Goal: Entertainment & Leisure: Consume media (video, audio)

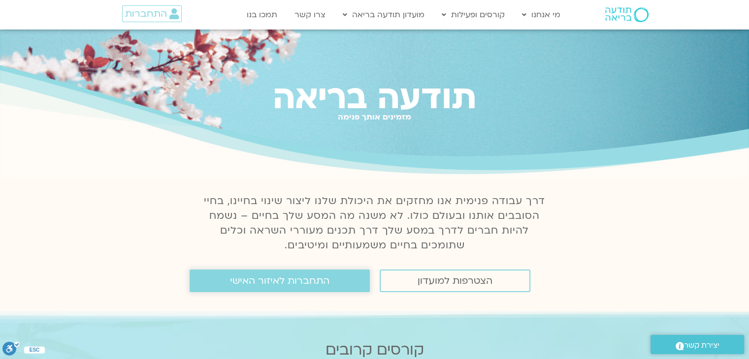
click at [312, 280] on span "התחברות לאיזור האישי" at bounding box center [279, 281] width 99 height 11
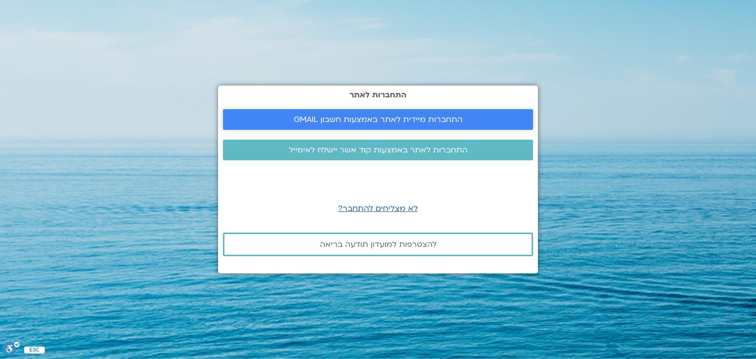
click at [366, 117] on span "התחברות מיידית לאתר באמצעות חשבון GMAIL" at bounding box center [378, 119] width 169 height 9
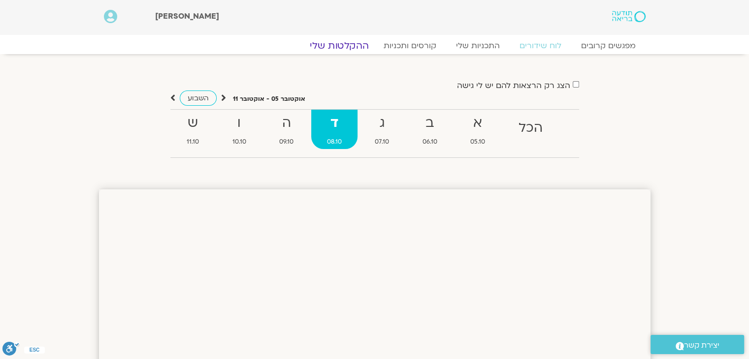
click at [350, 42] on link "ההקלטות שלי" at bounding box center [339, 46] width 83 height 12
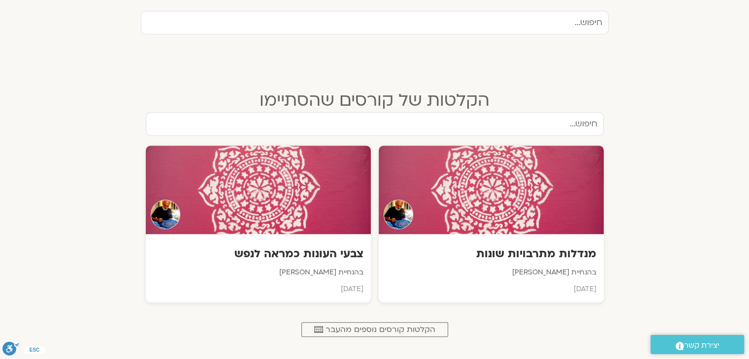
scroll to position [344, 0]
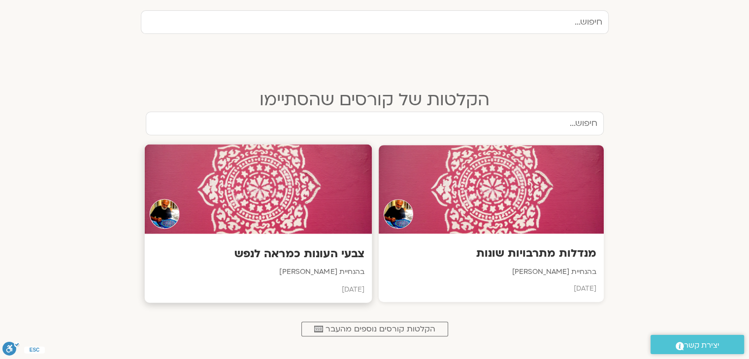
click at [296, 191] on div at bounding box center [257, 190] width 227 height 90
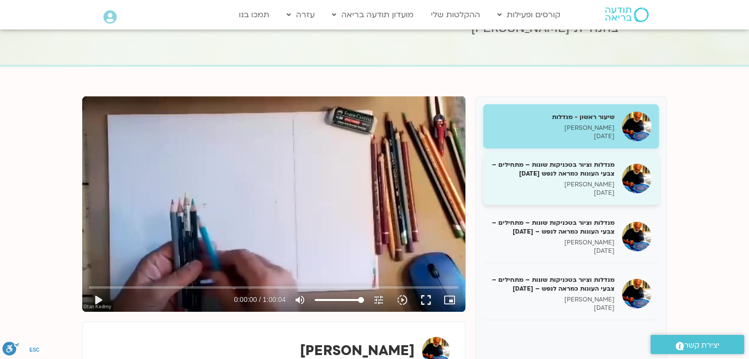
scroll to position [98, 0]
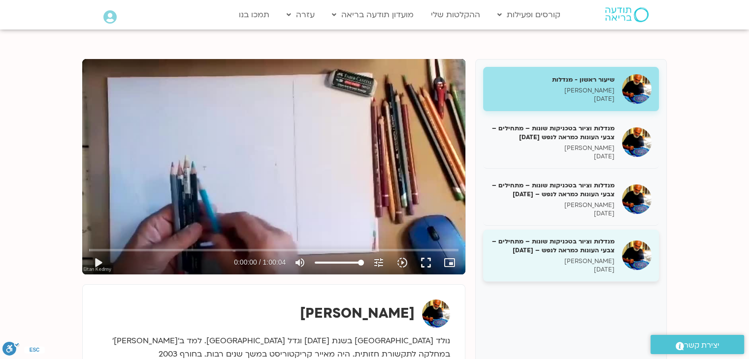
click at [567, 245] on h5 "מנדלות וציור בטכניקות שונות – מתחילים – צבעי העונות כמראה לנפש – [DATE]" at bounding box center [552, 246] width 124 height 18
